Goal: Task Accomplishment & Management: Manage account settings

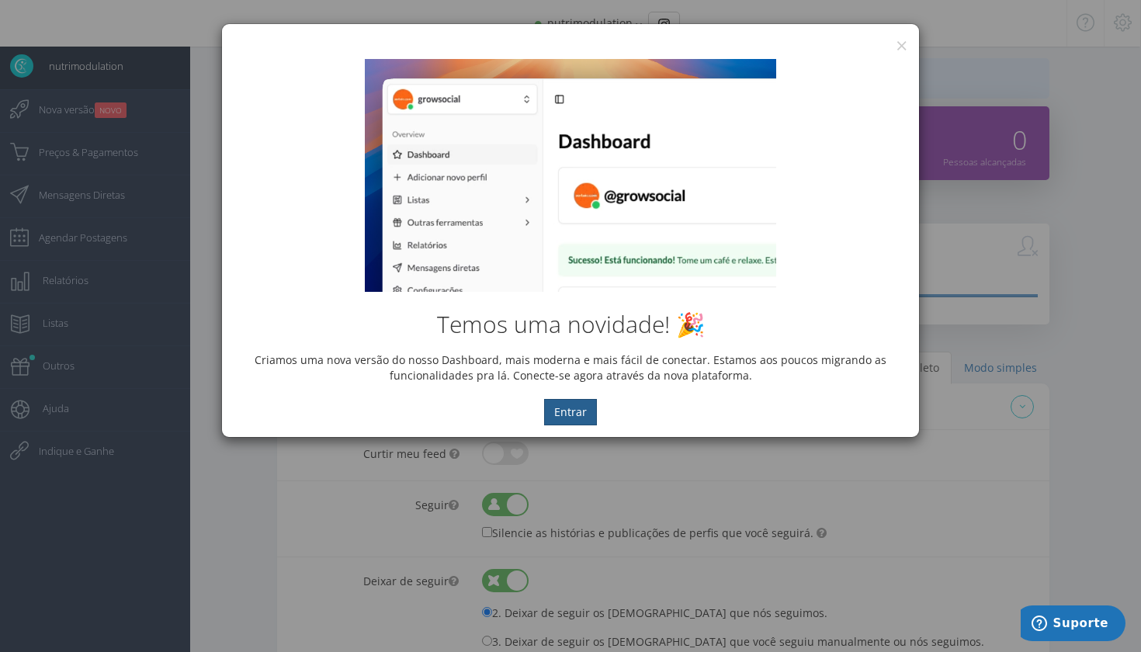
click at [573, 414] on button "Entrar" at bounding box center [570, 412] width 53 height 26
click at [899, 50] on div "Temos uma novidade! 🎉 Criamos uma nova versão do nosso Dashboard, mais moderna …" at bounding box center [570, 242] width 697 height 390
click at [900, 44] on button "×" at bounding box center [901, 45] width 12 height 21
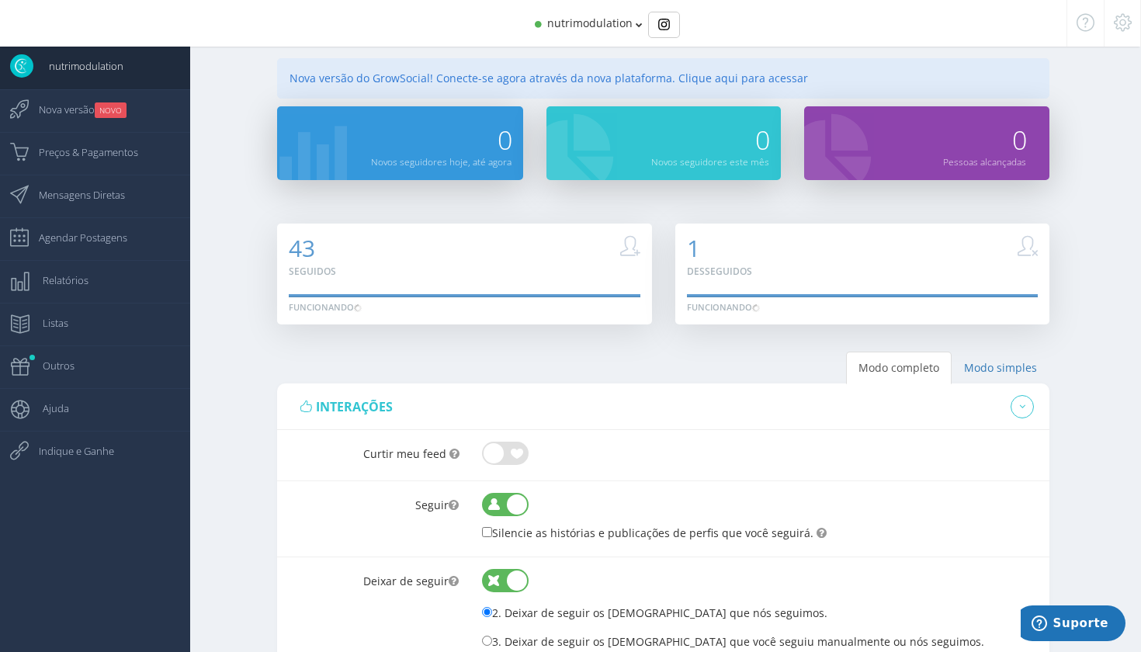
click at [563, 41] on div "nutrimodulation" at bounding box center [570, 23] width 908 height 47
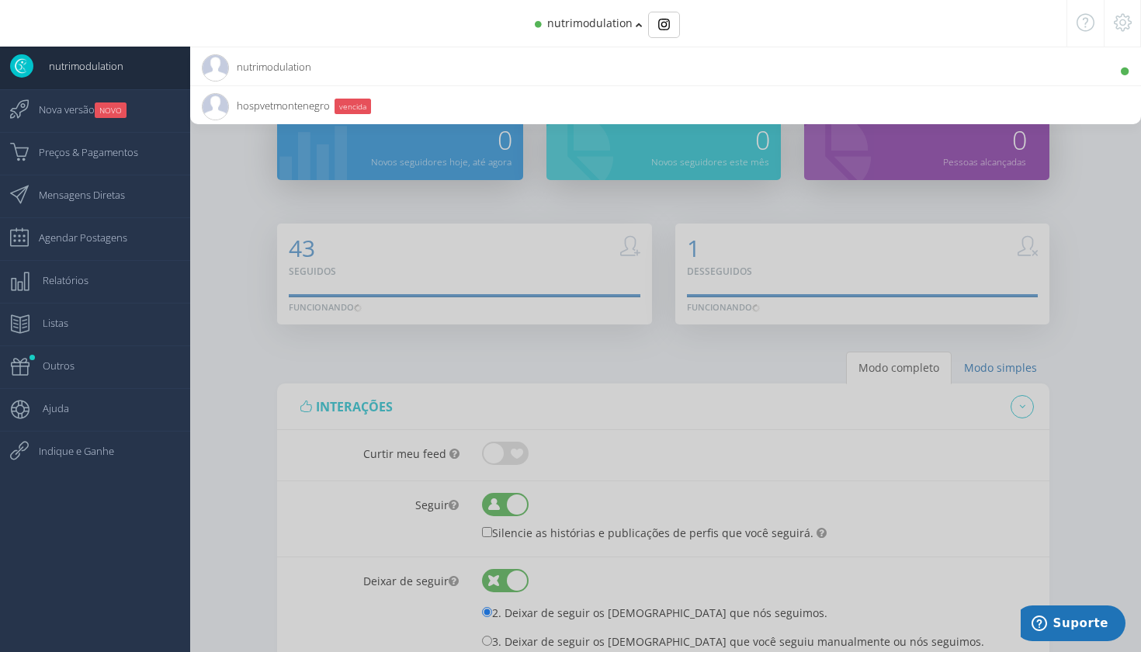
click at [287, 66] on span "nutrimodulation" at bounding box center [256, 66] width 109 height 39
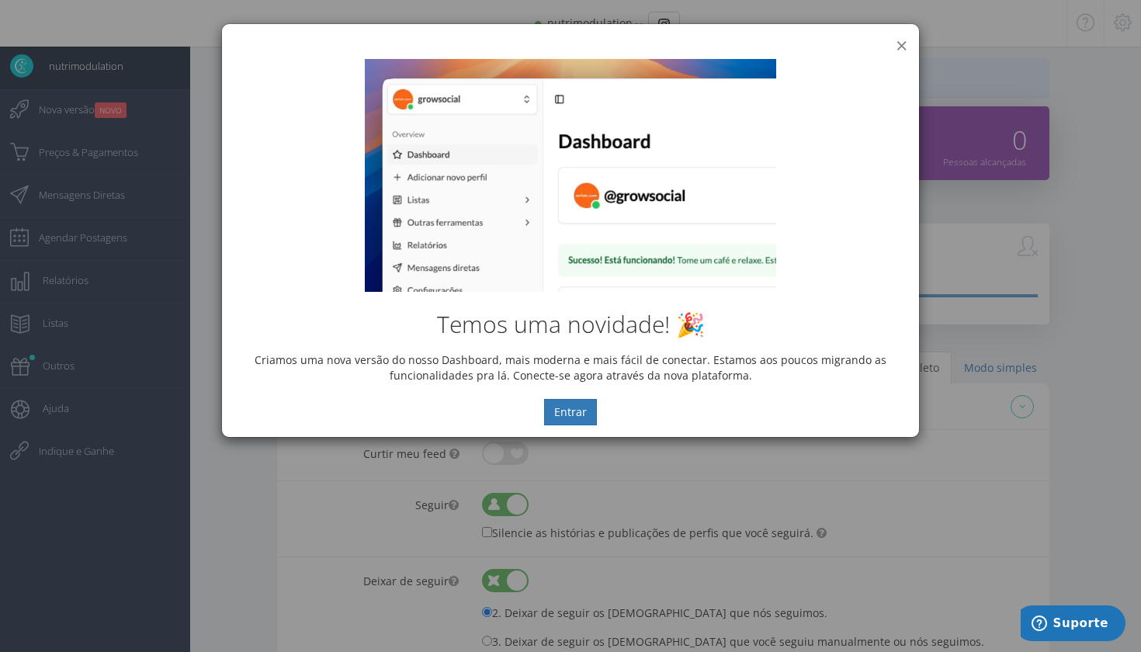
click at [902, 44] on button "×" at bounding box center [901, 45] width 12 height 21
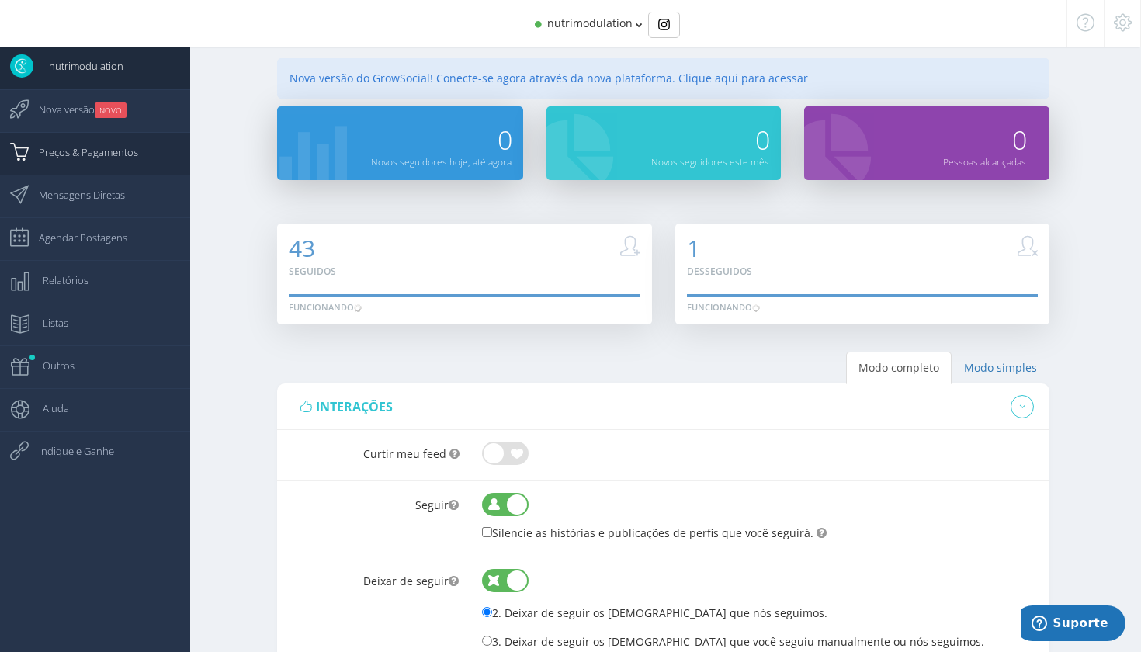
click at [92, 154] on span "Preços & Pagamentos" at bounding box center [80, 152] width 115 height 39
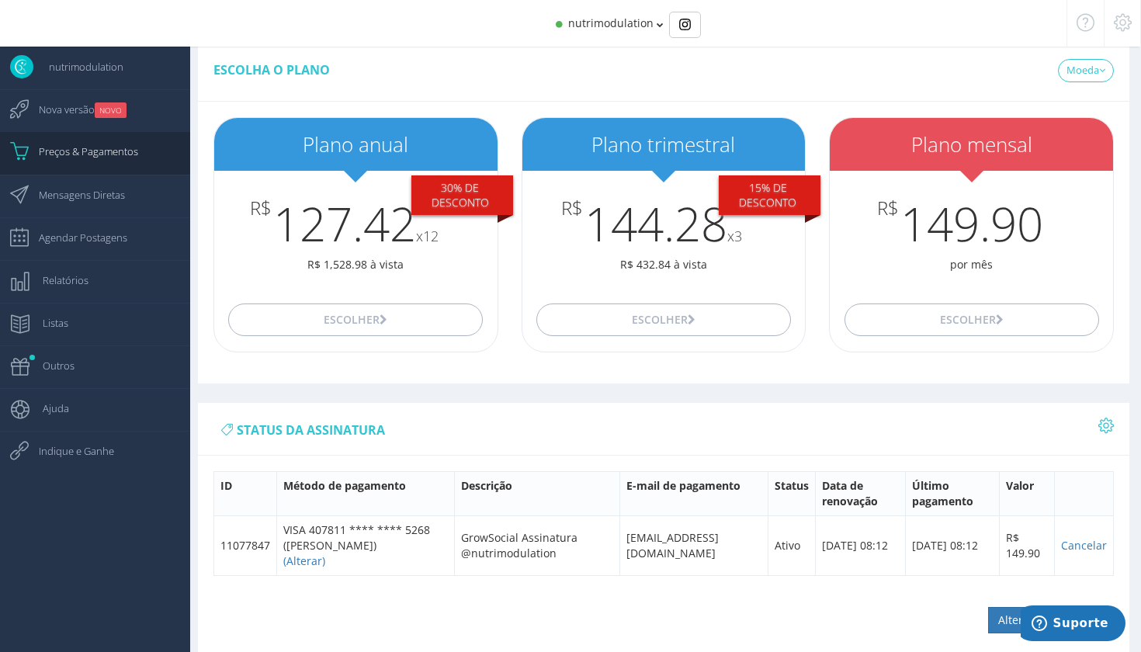
scroll to position [311, 0]
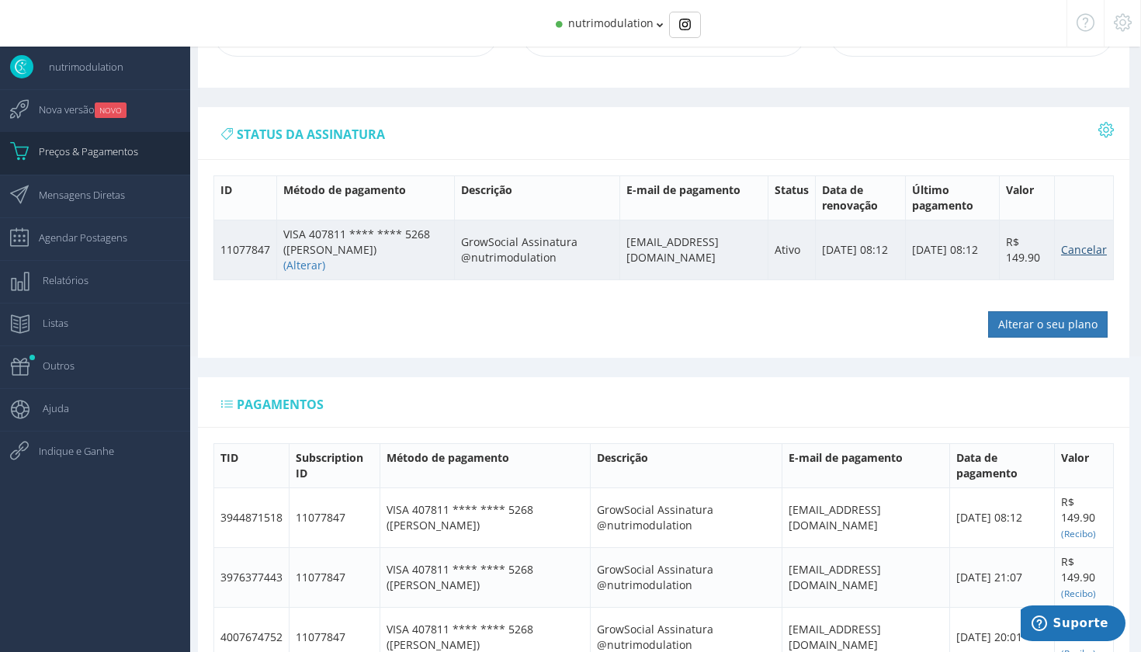
click at [1083, 244] on link "Cancelar" at bounding box center [1084, 249] width 46 height 15
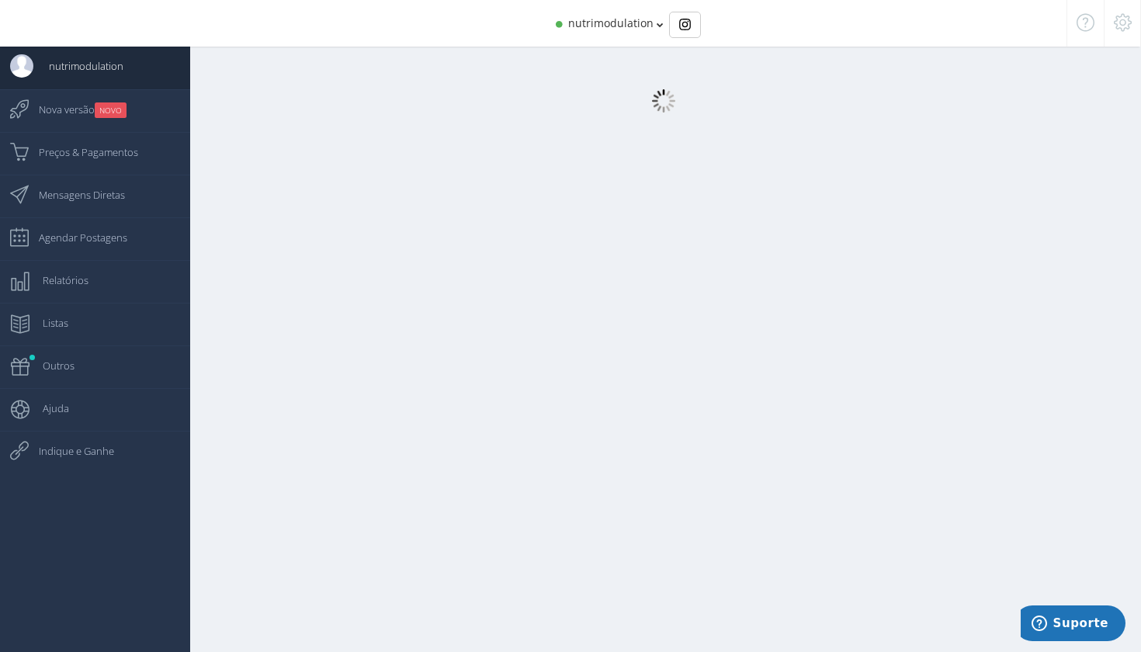
select select "359"
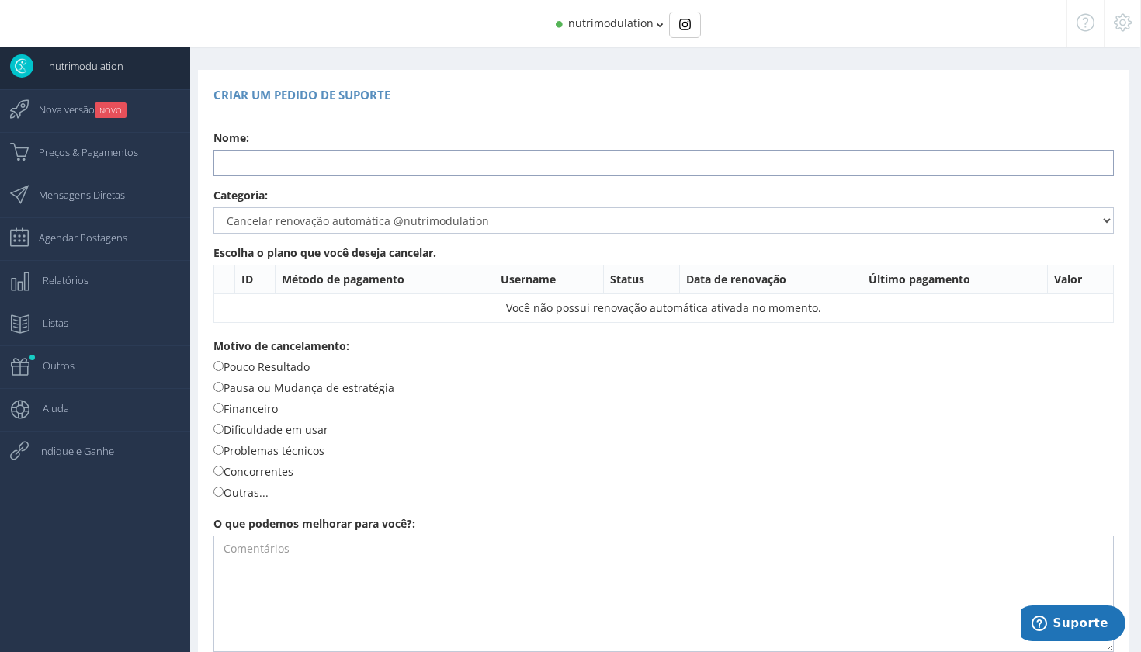
click at [280, 166] on input "text" at bounding box center [663, 163] width 900 height 26
type input "José Bogalho"
click at [223, 365] on label "Pouco Resultado" at bounding box center [261, 366] width 96 height 17
click at [223, 365] on input "Pouco Resultado" at bounding box center [218, 366] width 10 height 10
radio input "true"
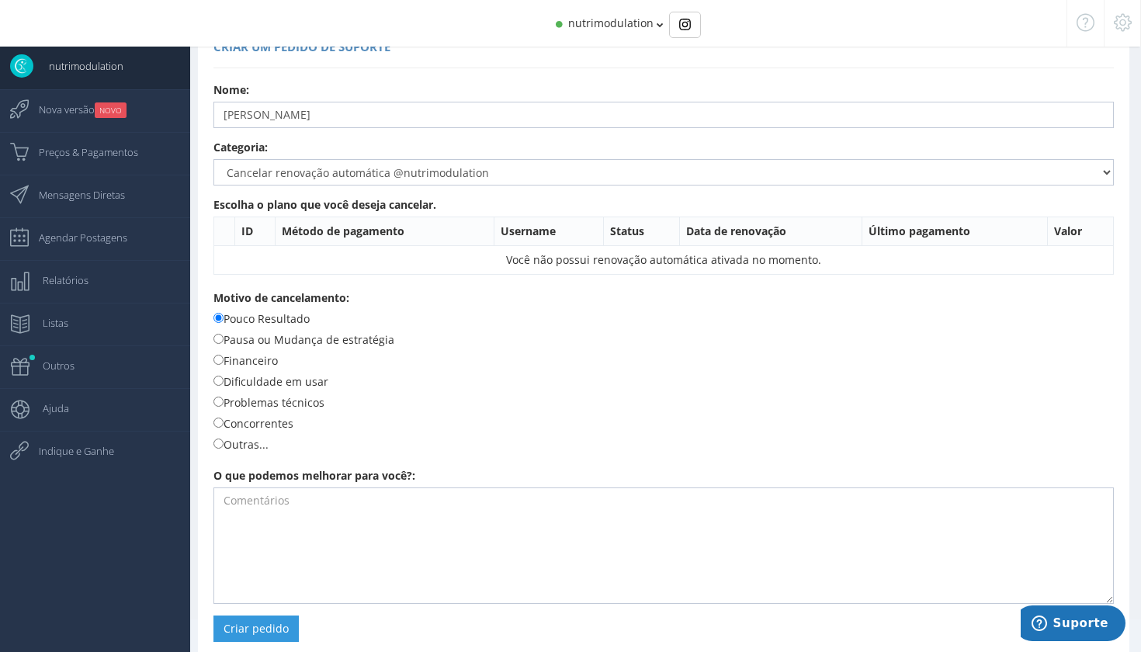
scroll to position [47, 0]
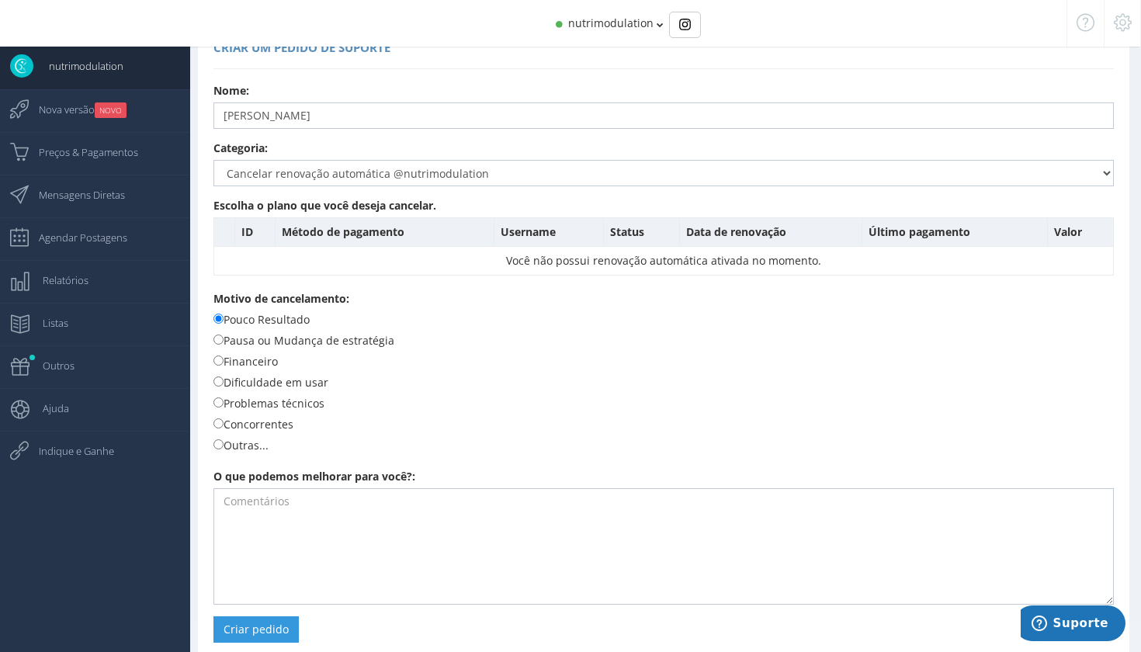
drag, startPoint x: 282, startPoint y: 603, endPoint x: 485, endPoint y: 231, distance: 423.3
click at [282, 616] on button "Criar pedido" at bounding box center [255, 629] width 85 height 26
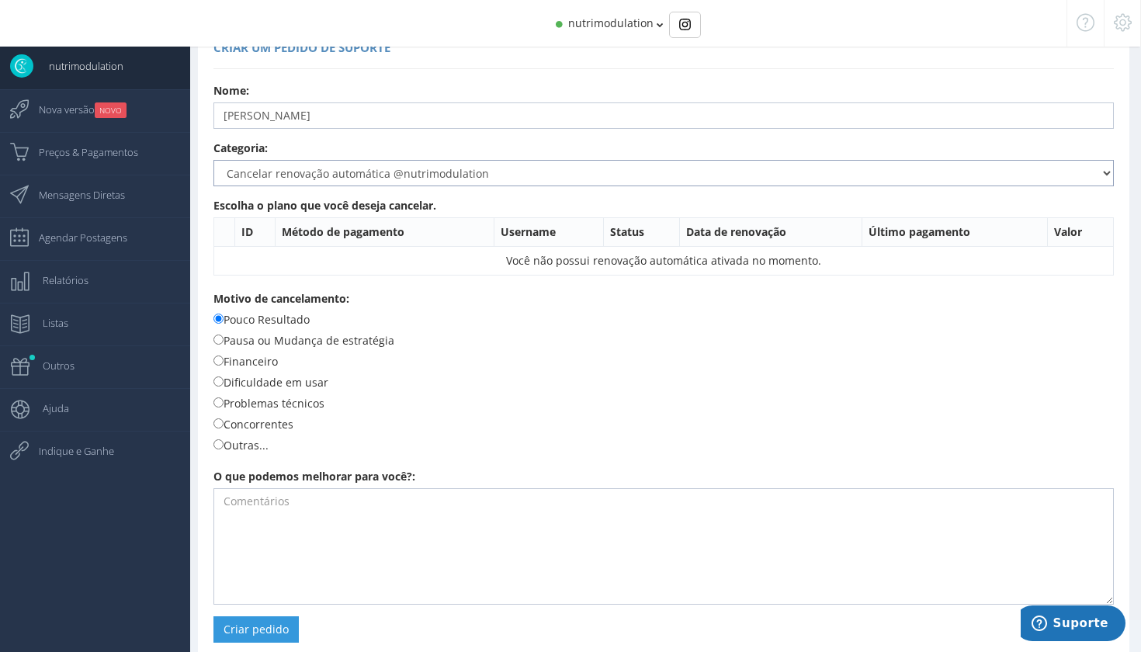
click at [417, 178] on select "Dúvidas Sugestões Relatar erro Cancelar renovação automática @nutrimodulation T…" at bounding box center [663, 173] width 900 height 26
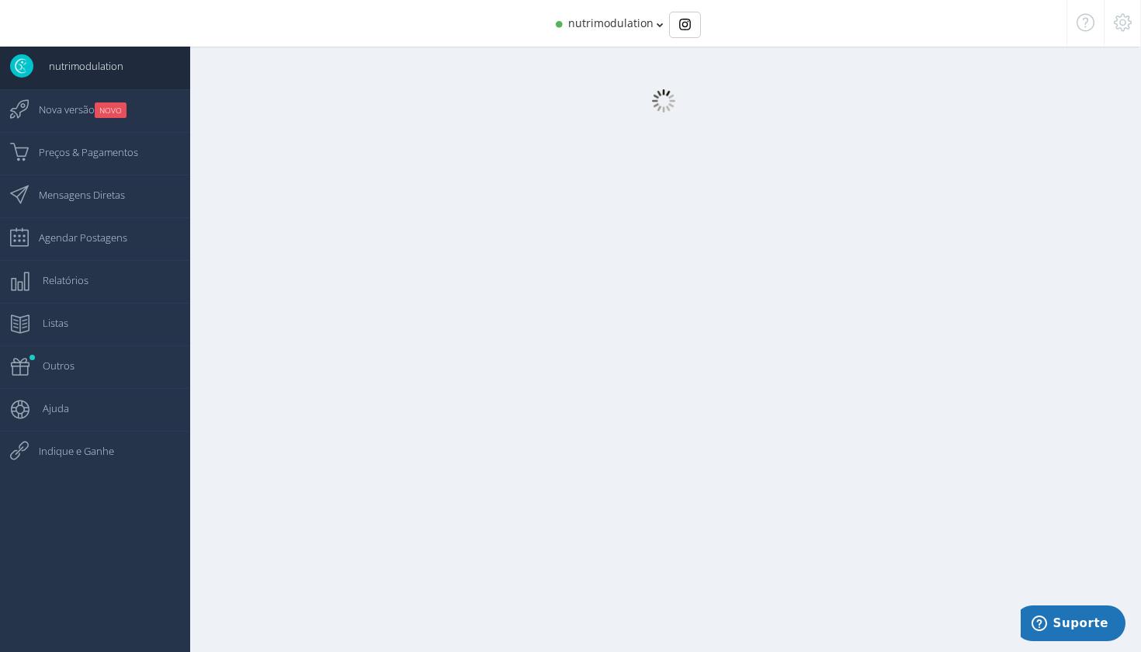
select select "359"
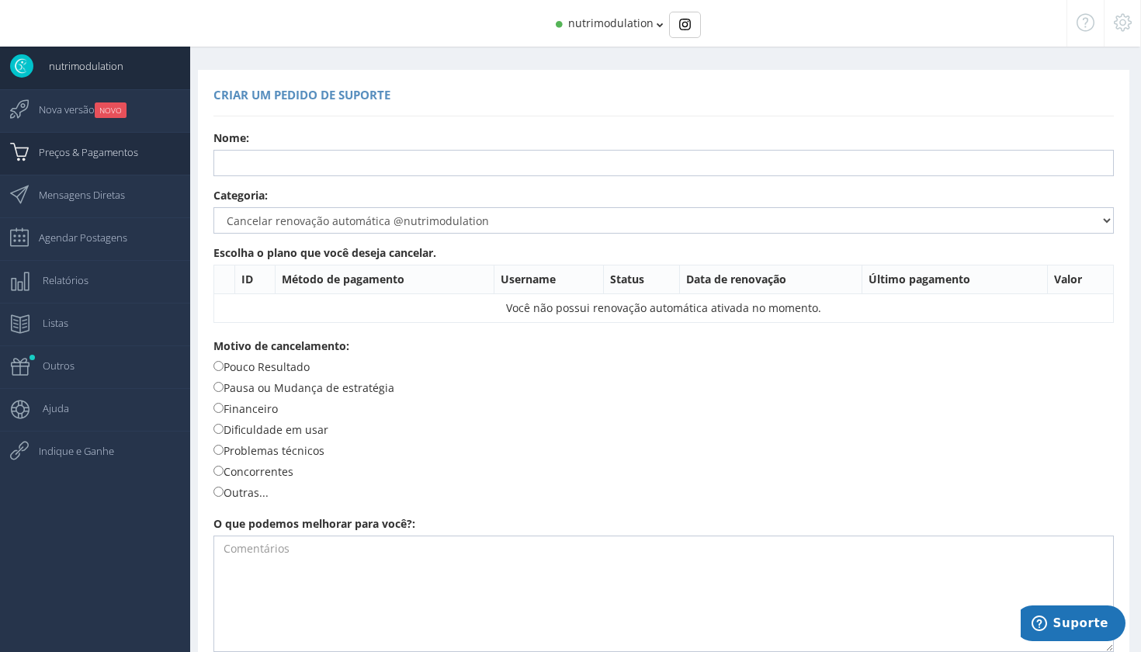
click at [61, 160] on span "Preços & Pagamentos" at bounding box center [80, 152] width 115 height 39
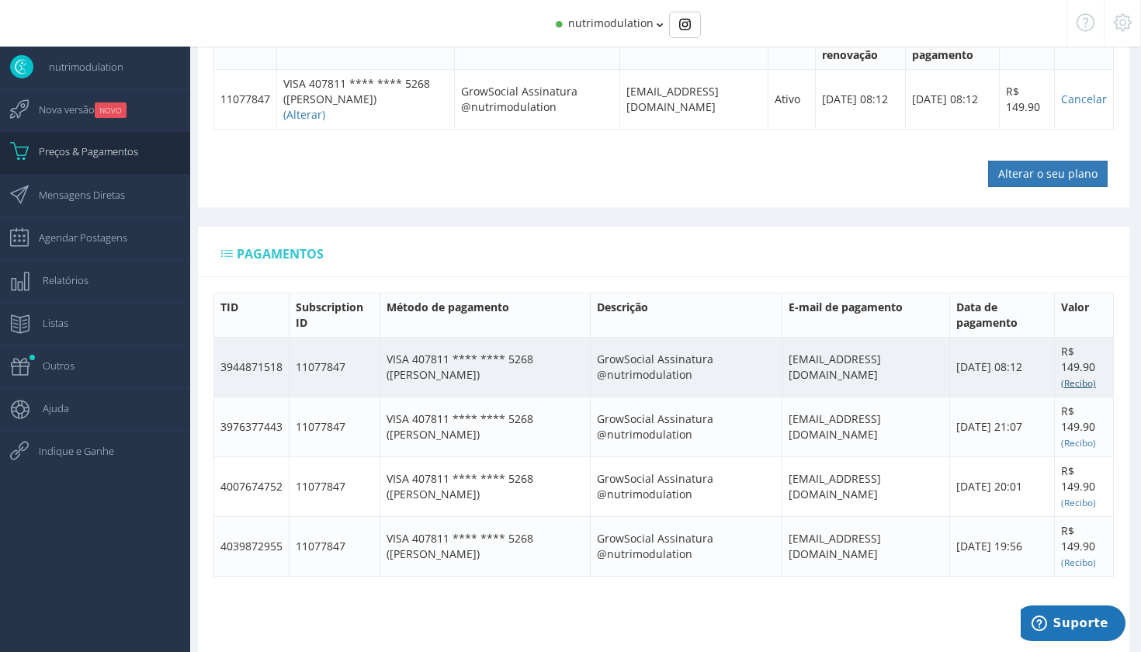
scroll to position [461, 0]
click at [1083, 377] on small "(Recibo)" at bounding box center [1078, 383] width 35 height 12
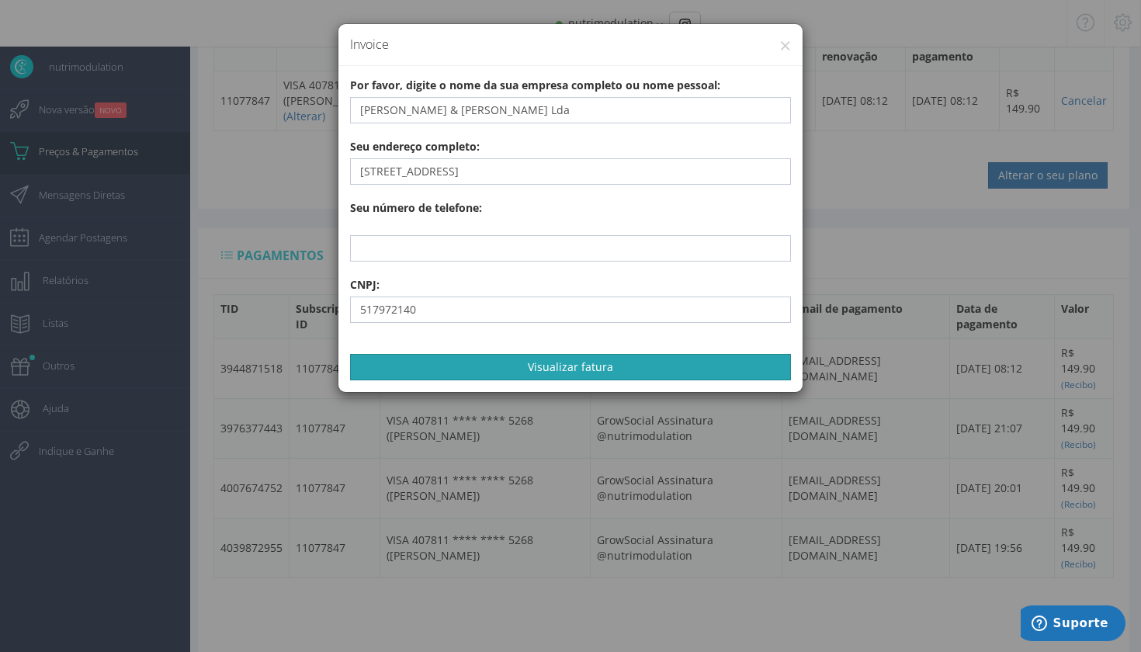
click at [552, 366] on button "Visualizar fatura" at bounding box center [570, 367] width 441 height 26
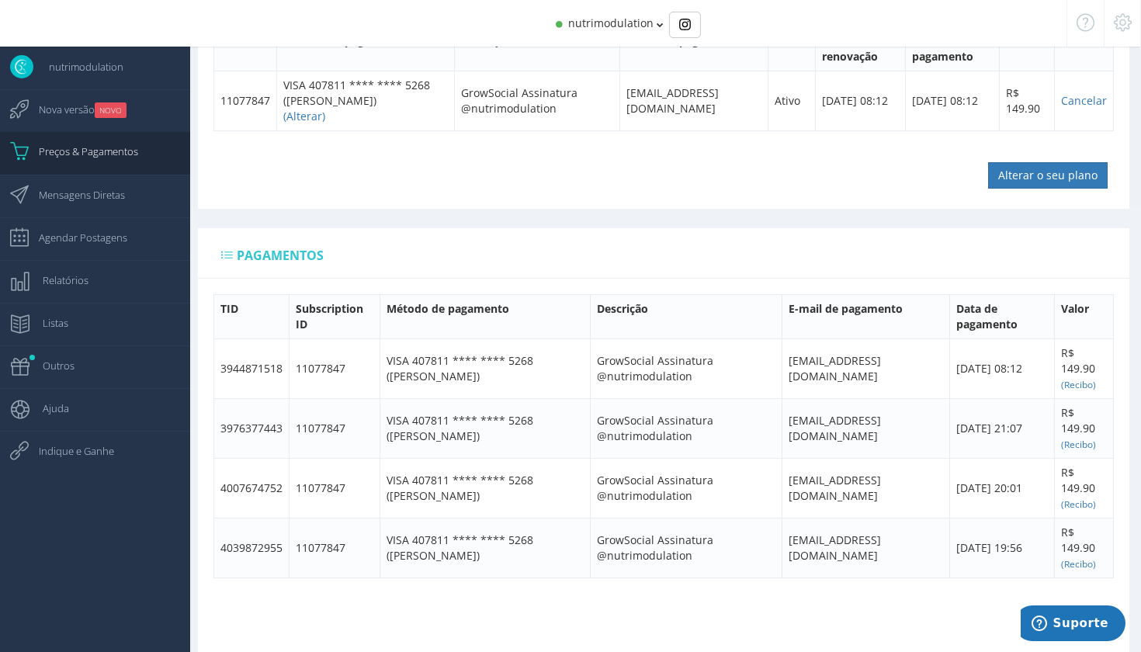
click at [639, 24] on span "nutrimodulation" at bounding box center [610, 23] width 85 height 15
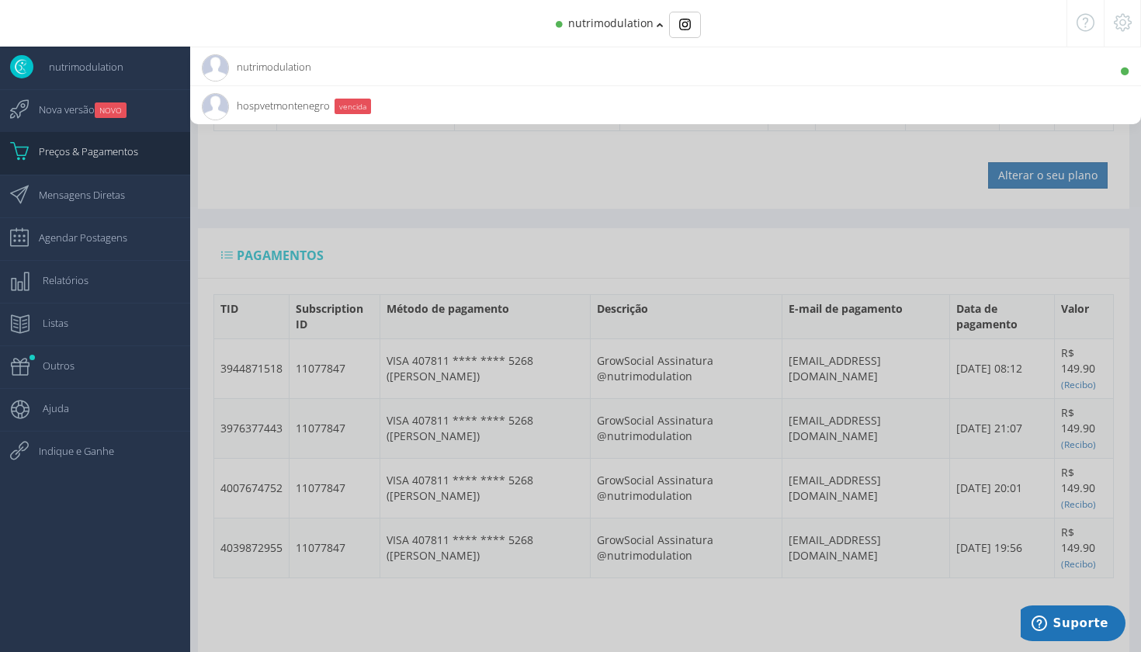
click at [308, 112] on span "hospvetmontenegro 7.8K Seguidores" at bounding box center [266, 105] width 128 height 39
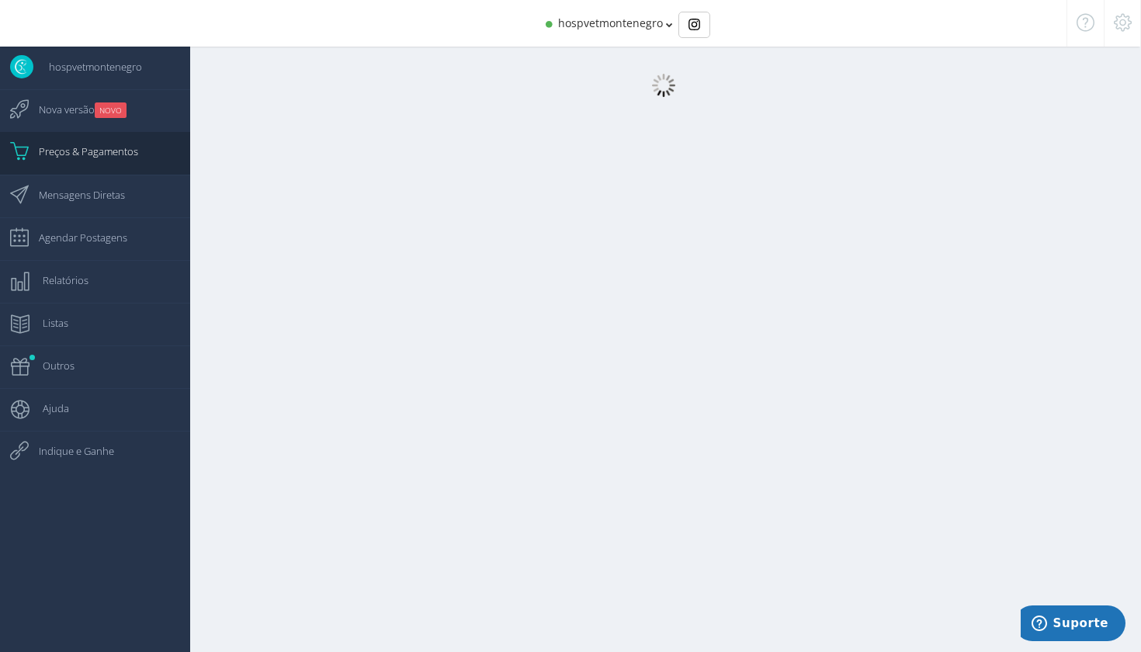
scroll to position [16, 0]
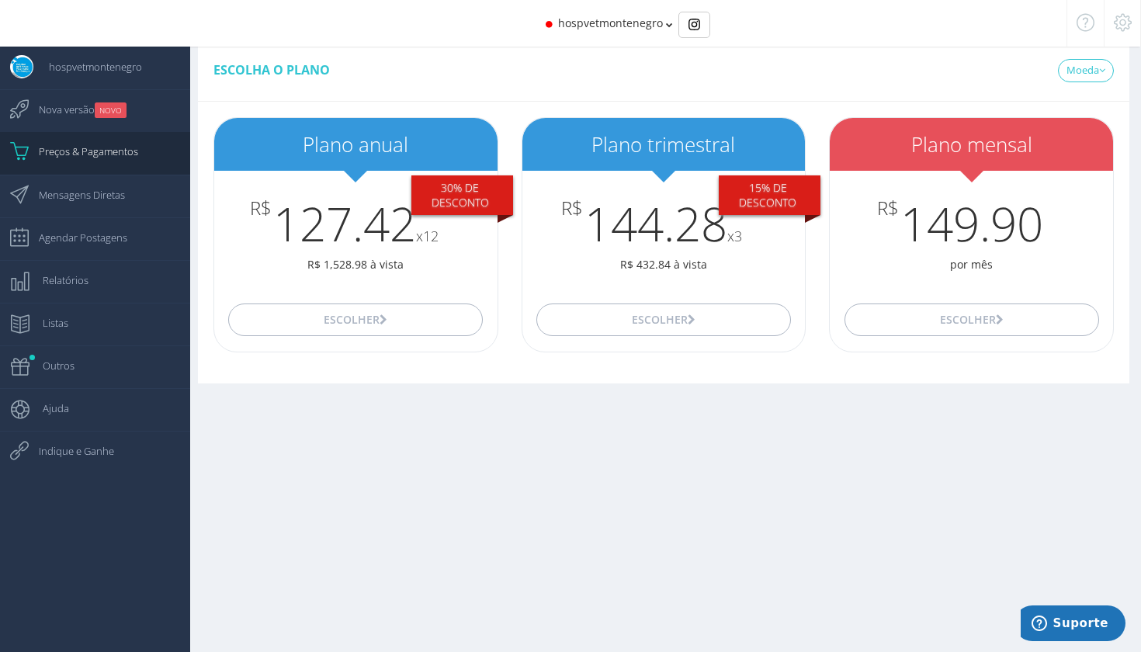
scroll to position [16, 0]
